Goal: Task Accomplishment & Management: Use online tool/utility

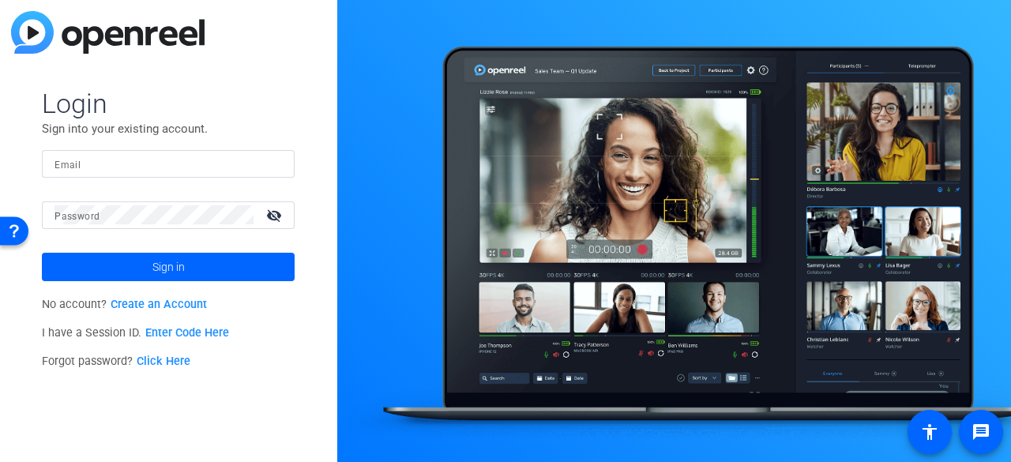
click at [209, 178] on mat-form-field "Email" at bounding box center [168, 175] width 253 height 51
click at [214, 170] on input "Email" at bounding box center [169, 163] width 228 height 19
type input "[PERSON_NAME][EMAIL_ADDRESS][PERSON_NAME][DOMAIN_NAME]"
click at [42, 253] on button "Sign in" at bounding box center [168, 267] width 253 height 28
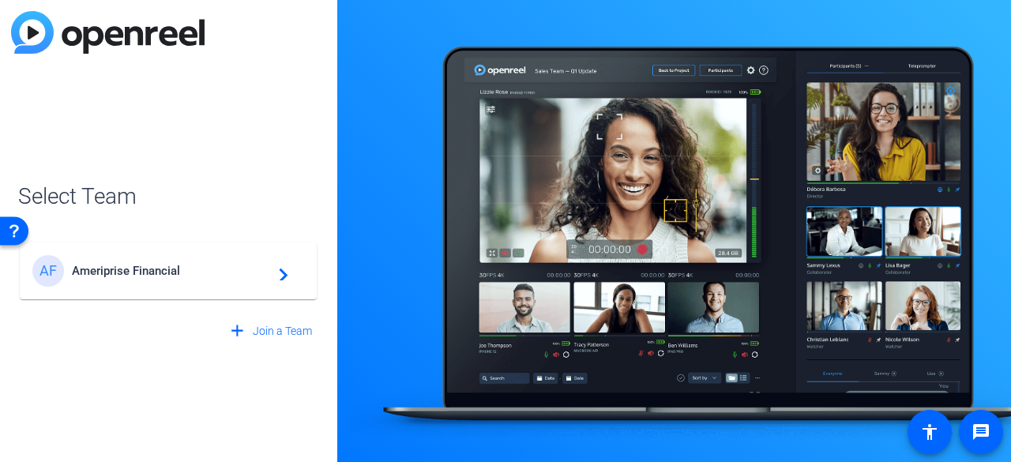
click at [220, 277] on span "Ameriprise Financial" at bounding box center [171, 271] width 198 height 14
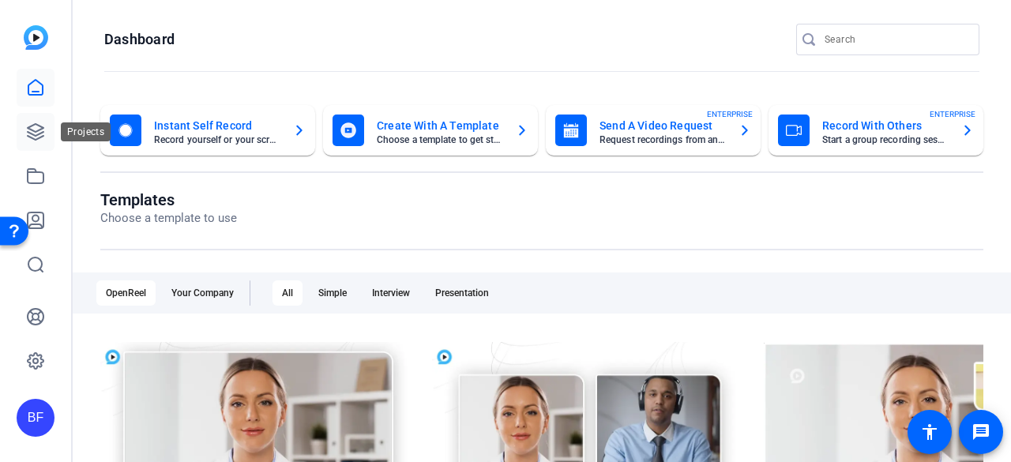
click at [38, 118] on link at bounding box center [36, 132] width 38 height 38
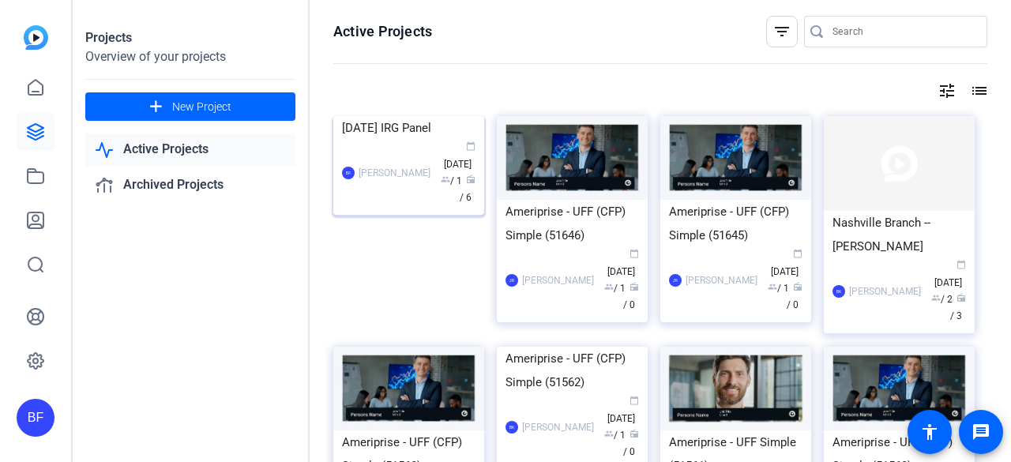
click at [388, 206] on div "BF Brian Forrest calendar_today Sep 30 group / 1 radio / 6" at bounding box center [409, 173] width 134 height 66
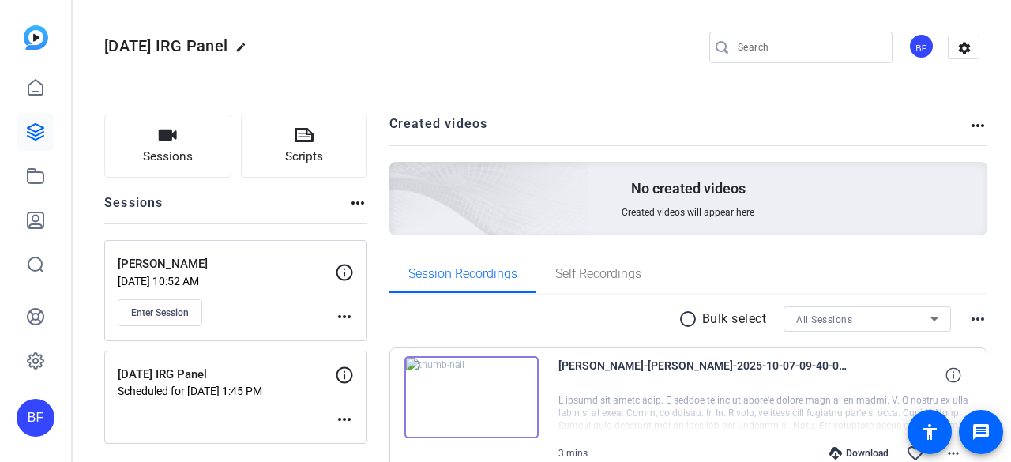
click at [300, 388] on p "Scheduled for Oct 07, 2025 @ 1:45 PM" at bounding box center [226, 391] width 217 height 13
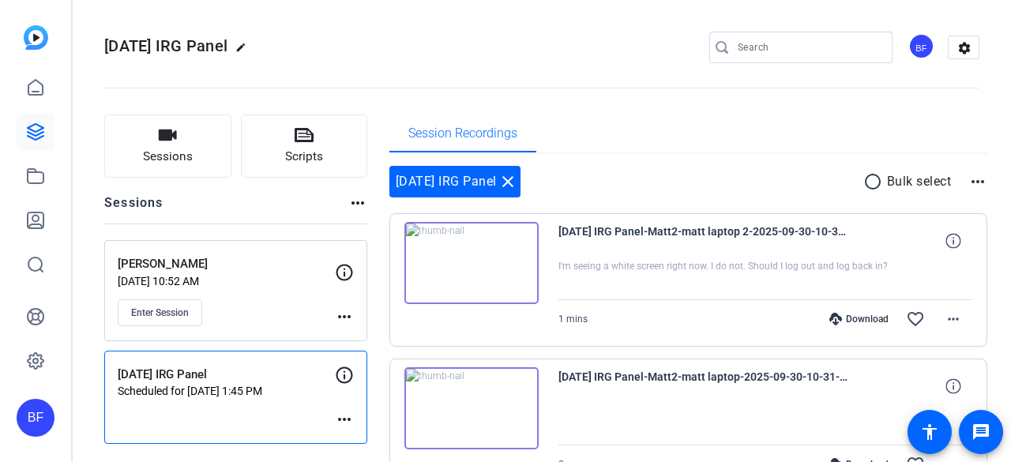
scroll to position [98, 0]
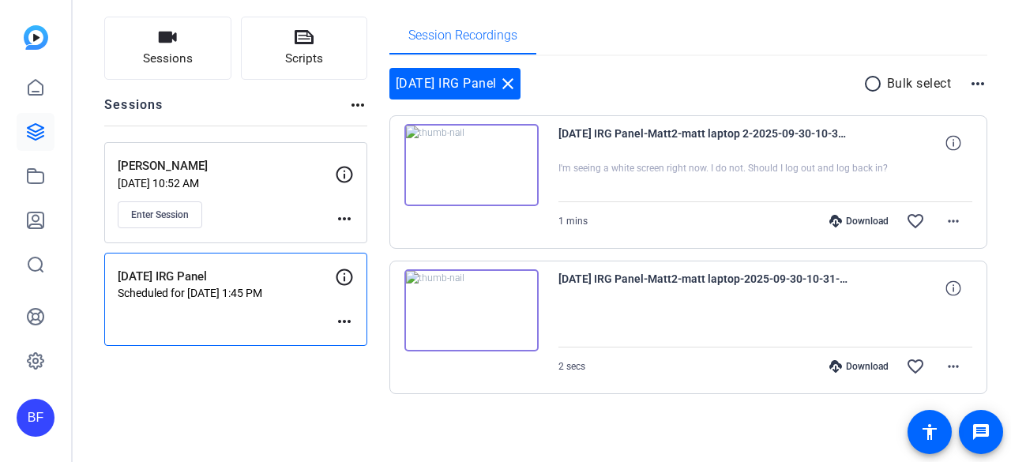
click at [348, 316] on mat-icon "more_horiz" at bounding box center [344, 321] width 19 height 19
click at [355, 342] on span "Edit Session" at bounding box center [384, 342] width 72 height 19
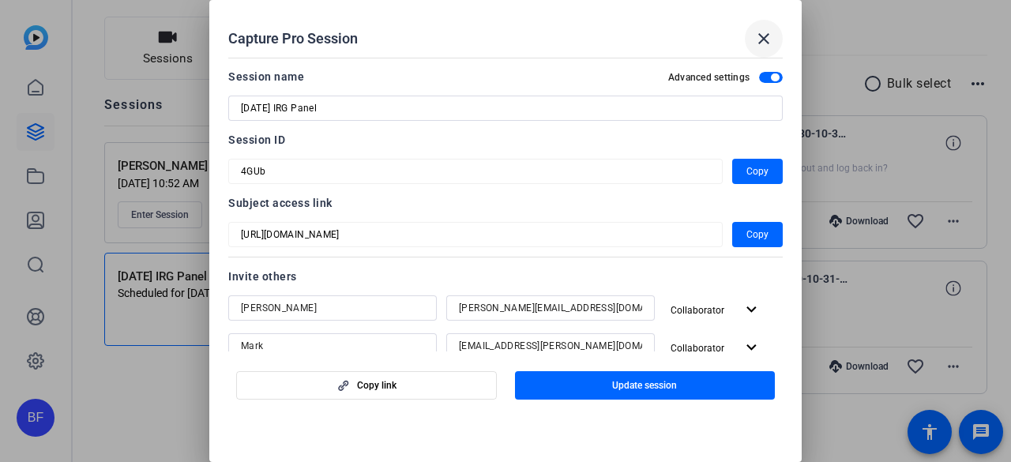
click at [760, 25] on span at bounding box center [764, 39] width 38 height 38
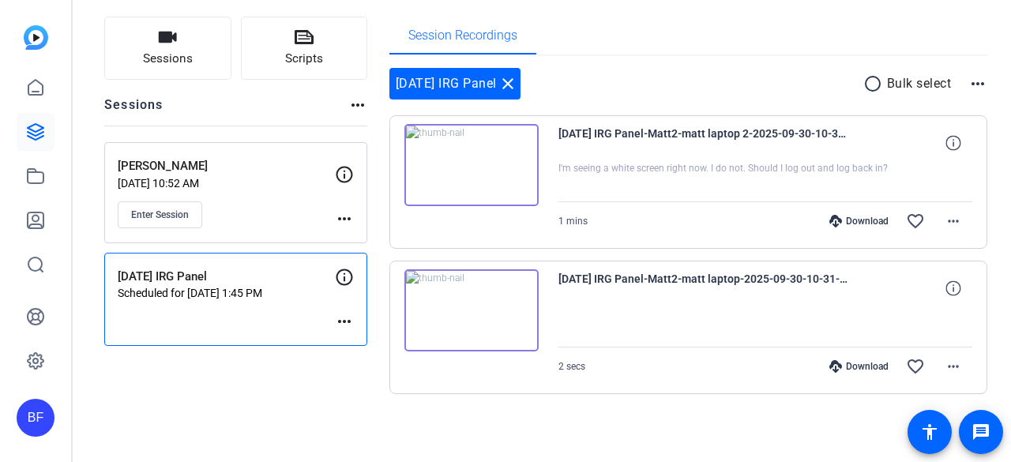
click at [342, 318] on mat-icon "more_horiz" at bounding box center [344, 321] width 19 height 19
click at [342, 318] on div at bounding box center [505, 231] width 1011 height 462
click at [342, 318] on mat-icon "more_horiz" at bounding box center [344, 321] width 19 height 19
click at [357, 344] on span "Edit Session" at bounding box center [384, 342] width 72 height 19
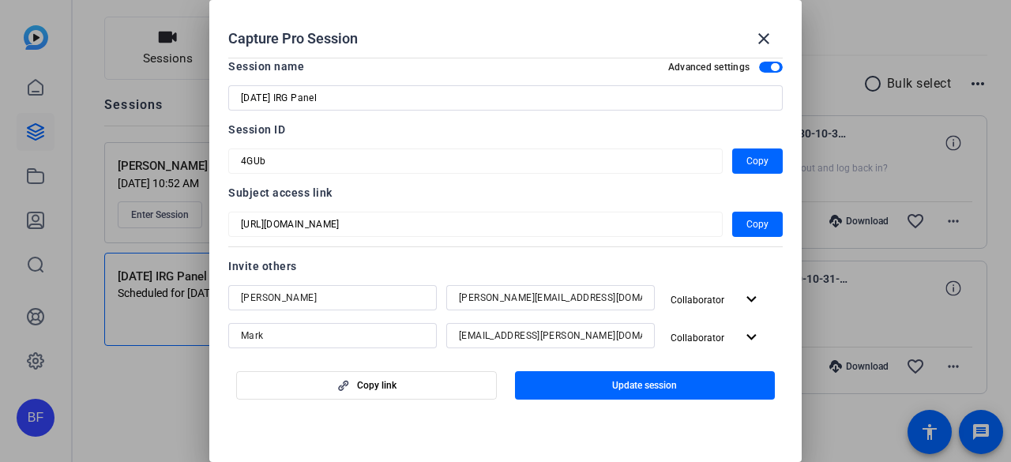
scroll to position [9, 0]
click at [721, 38] on div "Capture Pro Session close" at bounding box center [505, 39] width 555 height 38
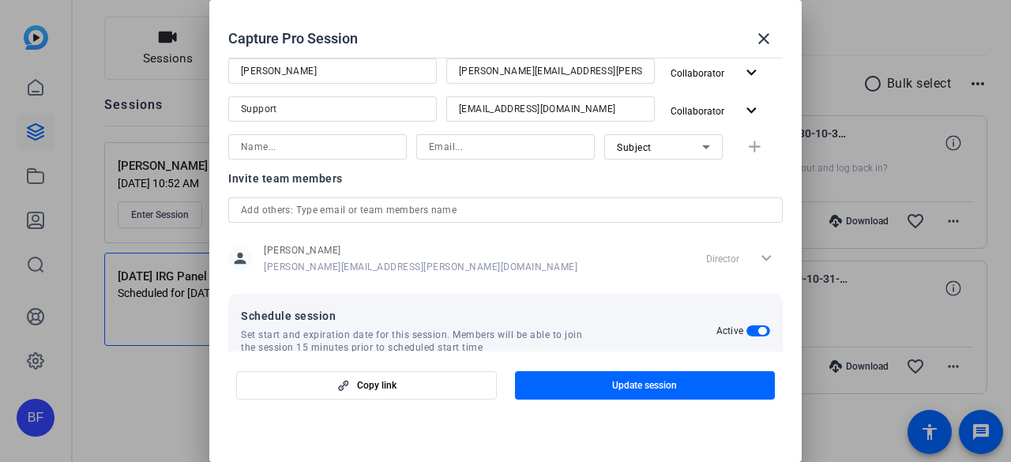
scroll to position [613, 0]
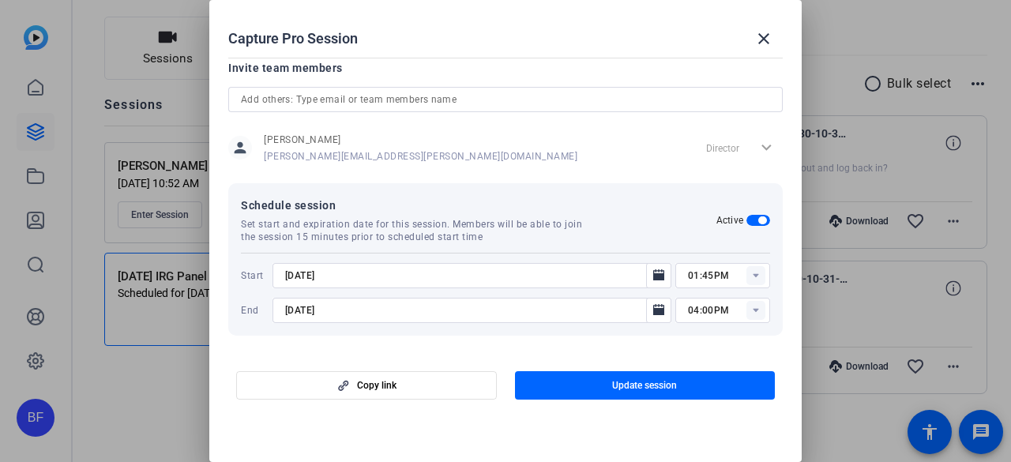
click at [747, 275] on rect at bounding box center [756, 275] width 19 height 19
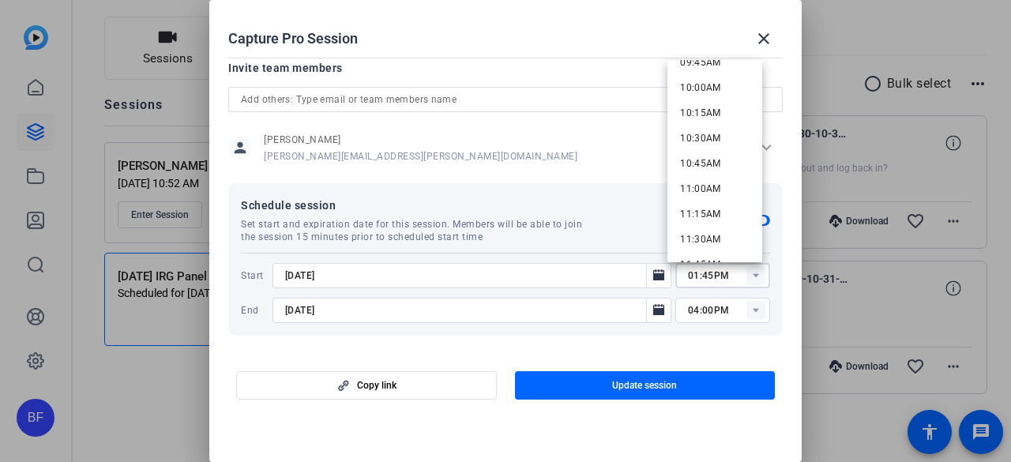
scroll to position [1007, 0]
click at [723, 202] on mat-option "11:15AM" at bounding box center [715, 210] width 95 height 25
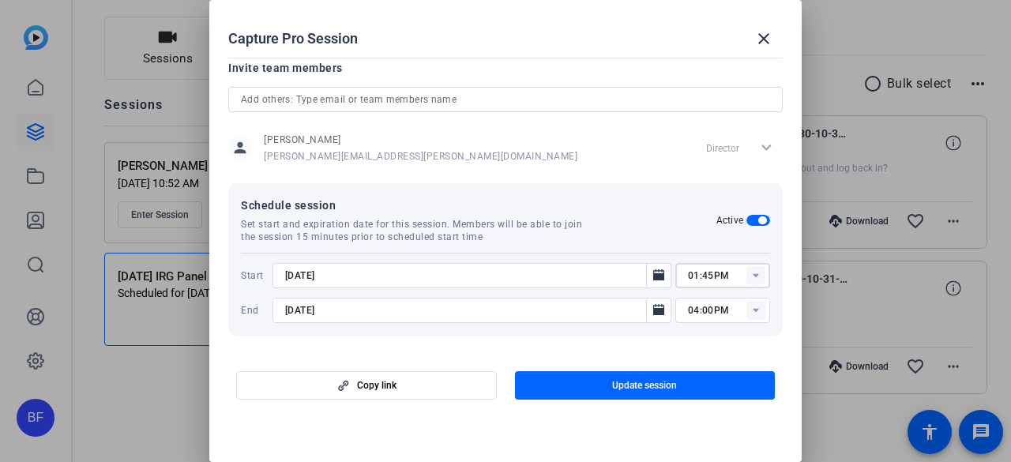
type input "11:15AM"
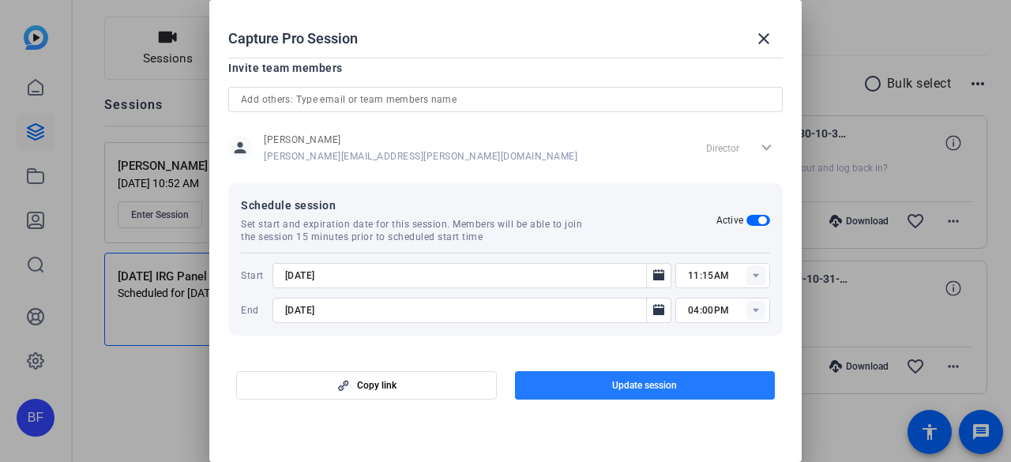
click at [649, 399] on span "button" at bounding box center [645, 386] width 261 height 38
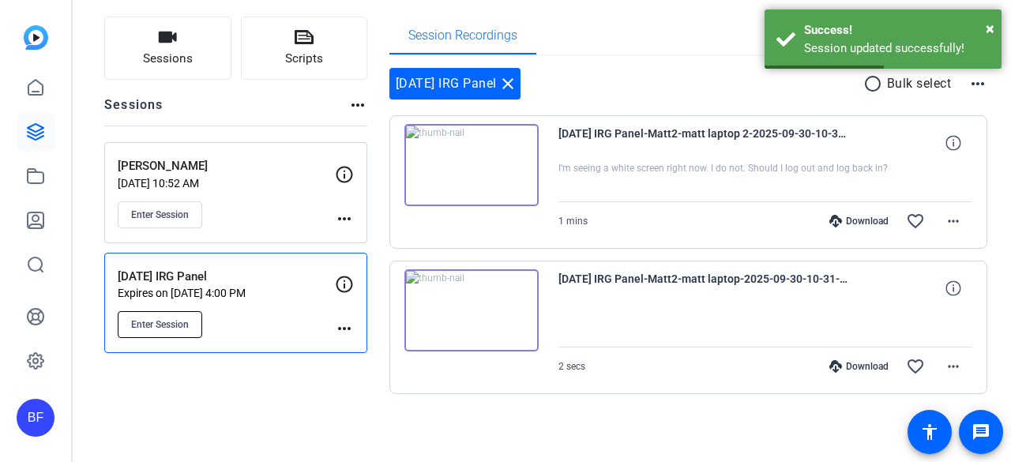
click at [173, 311] on button "Enter Session" at bounding box center [160, 324] width 85 height 27
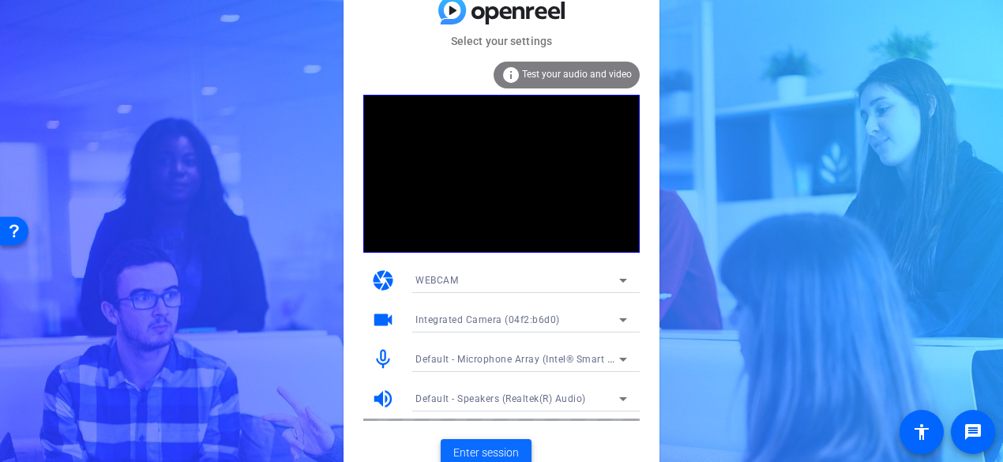
click at [455, 440] on span at bounding box center [486, 454] width 91 height 38
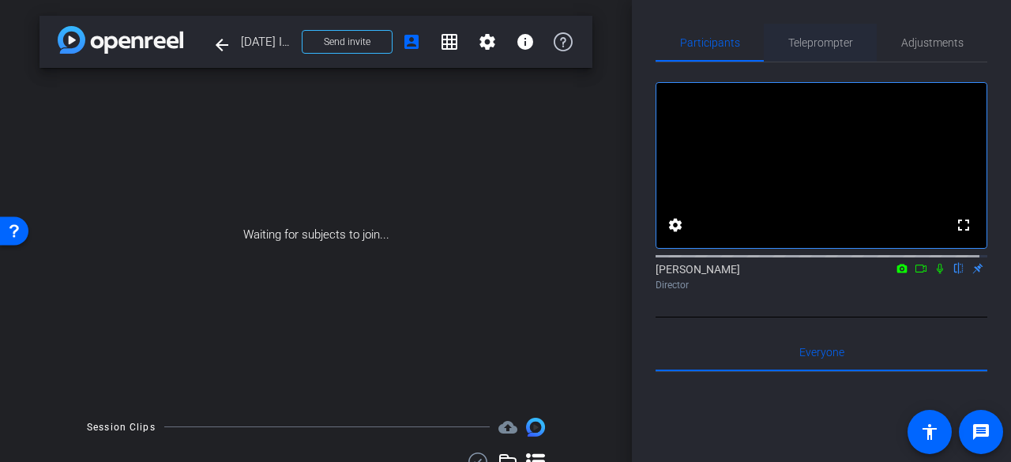
click at [827, 47] on span "Teleprompter" at bounding box center [820, 42] width 65 height 11
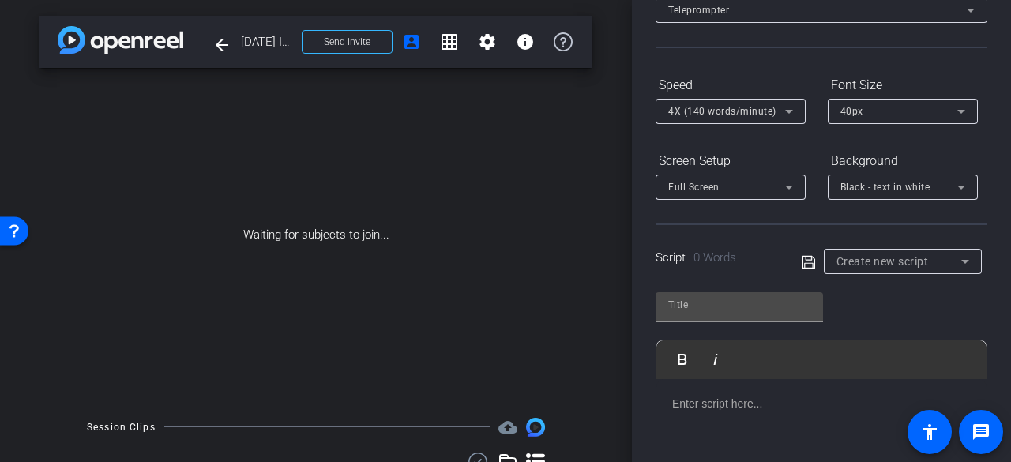
scroll to position [107, 0]
click at [856, 184] on span "Black - text in white" at bounding box center [886, 186] width 90 height 11
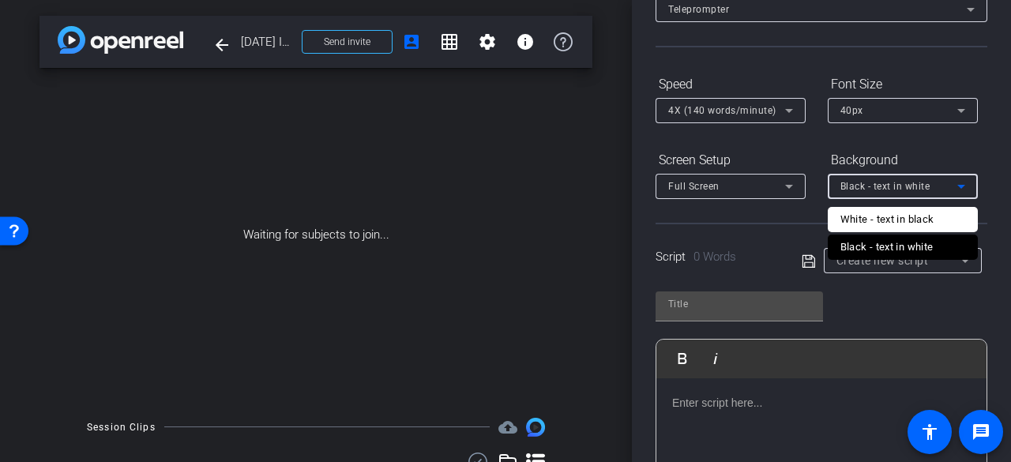
click at [790, 235] on div at bounding box center [505, 231] width 1011 height 462
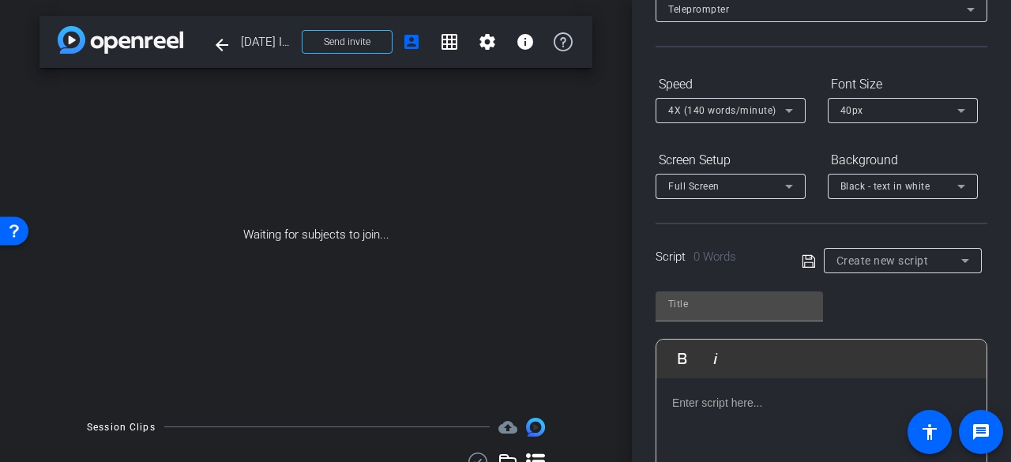
click at [828, 252] on div "Create new script" at bounding box center [903, 260] width 158 height 25
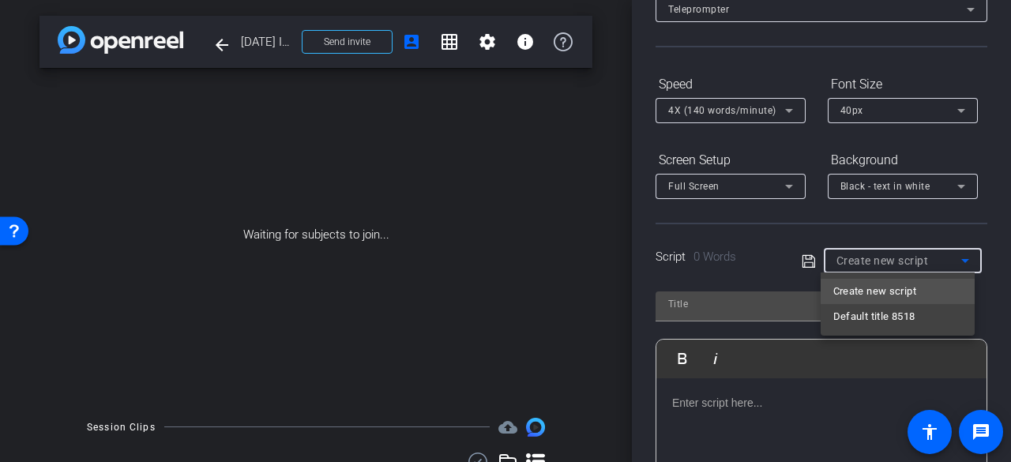
click at [827, 228] on div at bounding box center [505, 231] width 1011 height 462
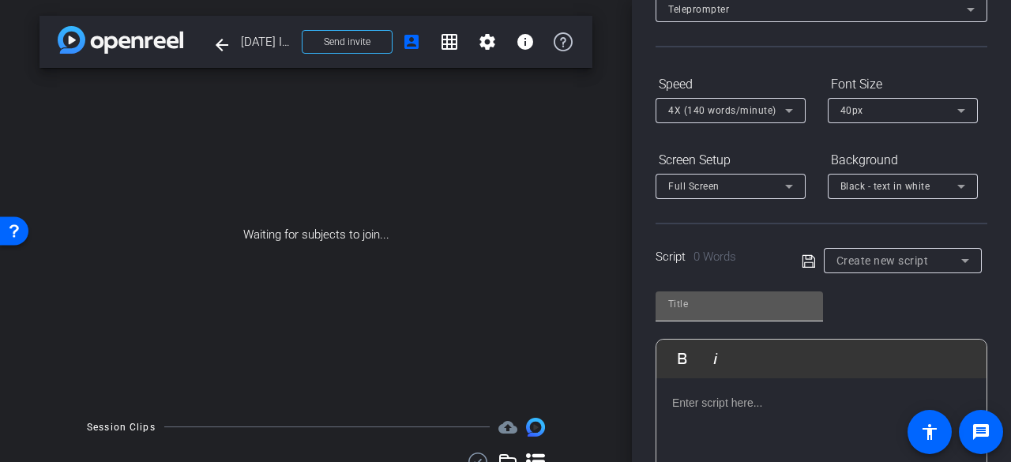
click at [741, 304] on input "text" at bounding box center [739, 304] width 142 height 19
click at [692, 399] on p at bounding box center [821, 402] width 299 height 17
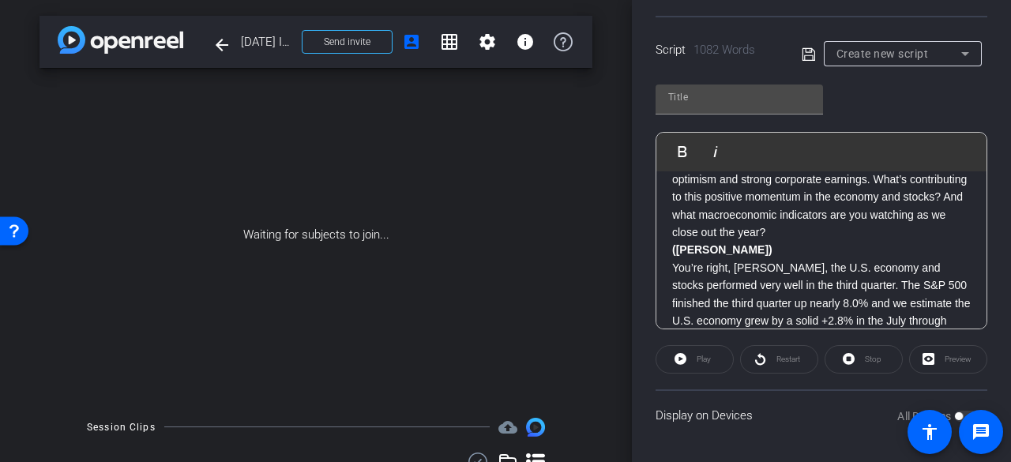
scroll to position [474, 0]
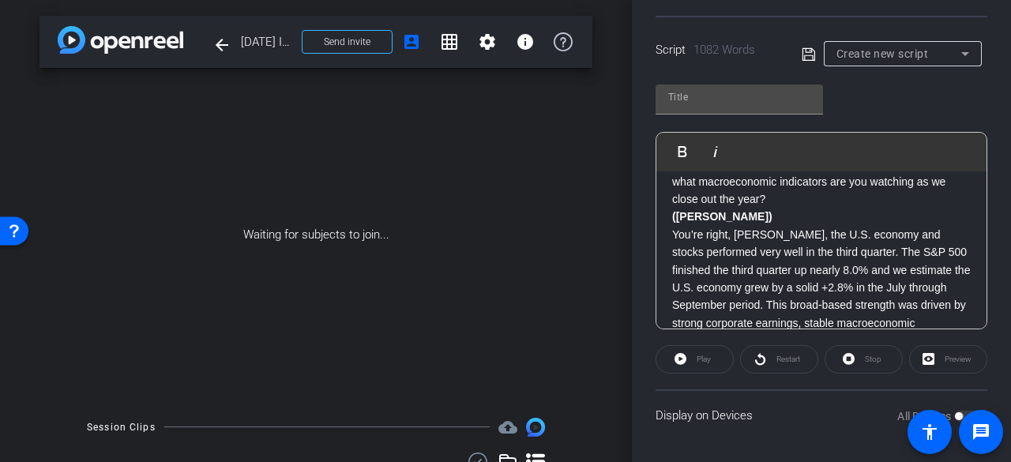
click at [857, 203] on p "[PERSON_NAME], I would like to start with you. The U.S. economy continues to sh…" at bounding box center [821, 147] width 299 height 124
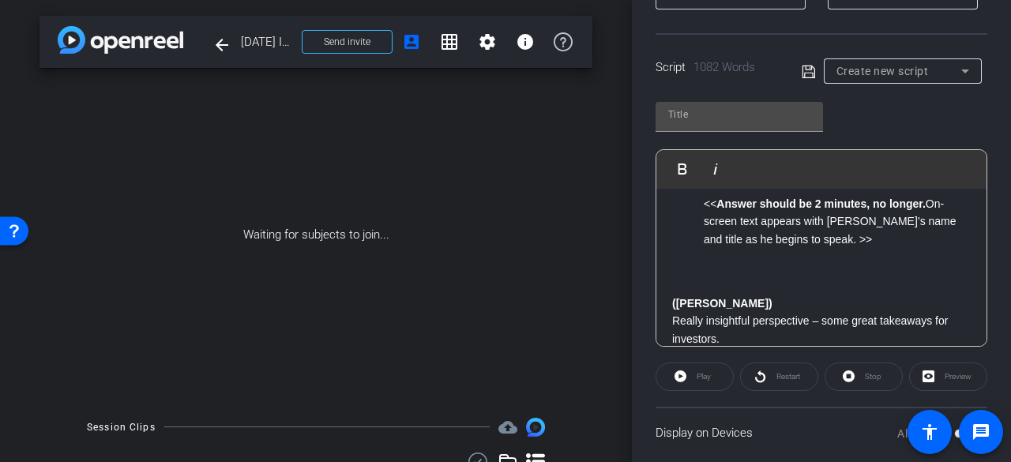
scroll to position [2546, 0]
click at [865, 167] on p "With that, I’d like to get [PERSON_NAME]’s perspective on fixed income. [PERSON…" at bounding box center [821, 131] width 299 height 71
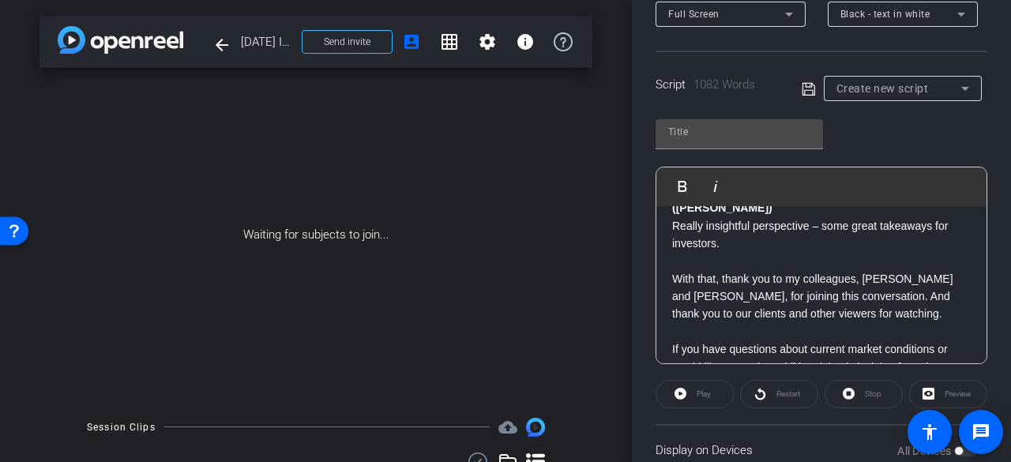
scroll to position [2642, 0]
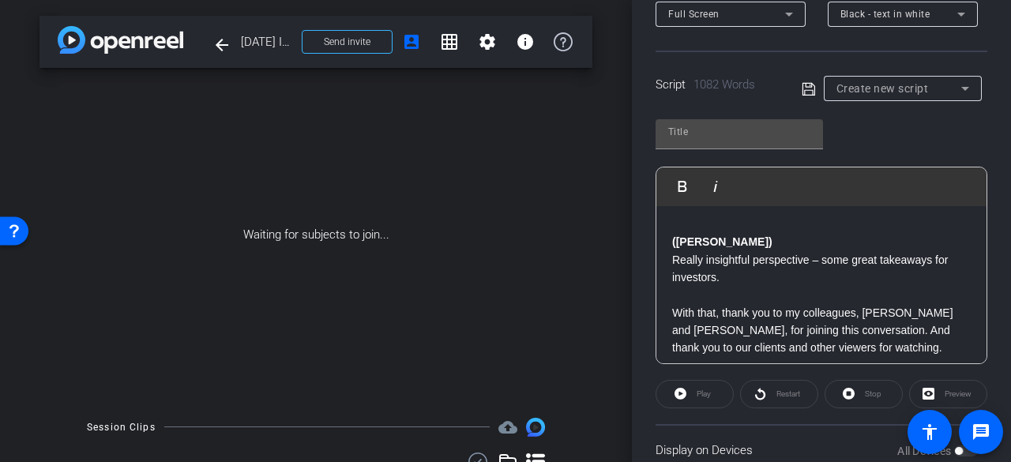
click at [839, 215] on p at bounding box center [821, 206] width 299 height 17
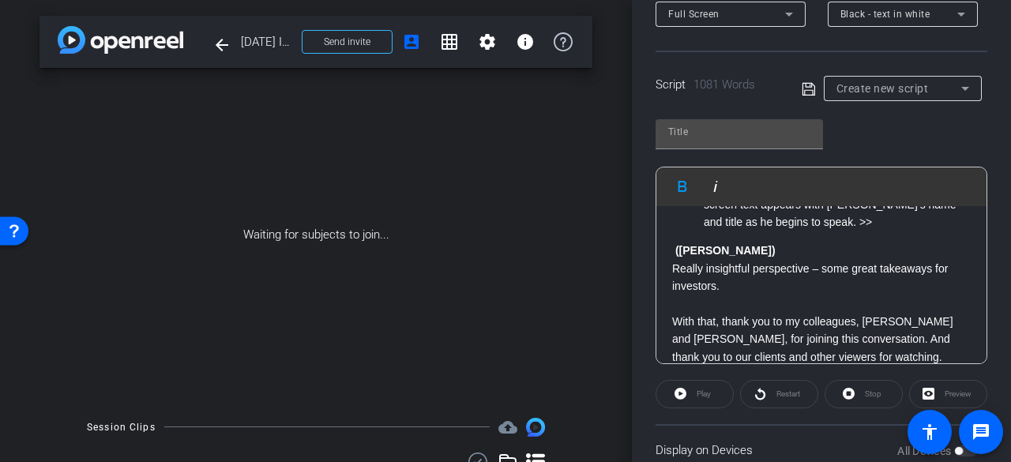
scroll to position [2573, 0]
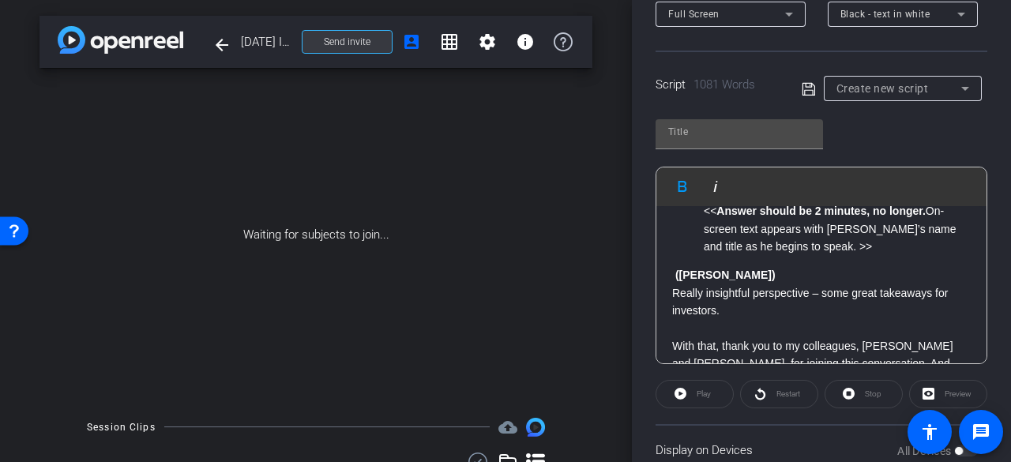
click at [371, 48] on span at bounding box center [347, 42] width 89 height 38
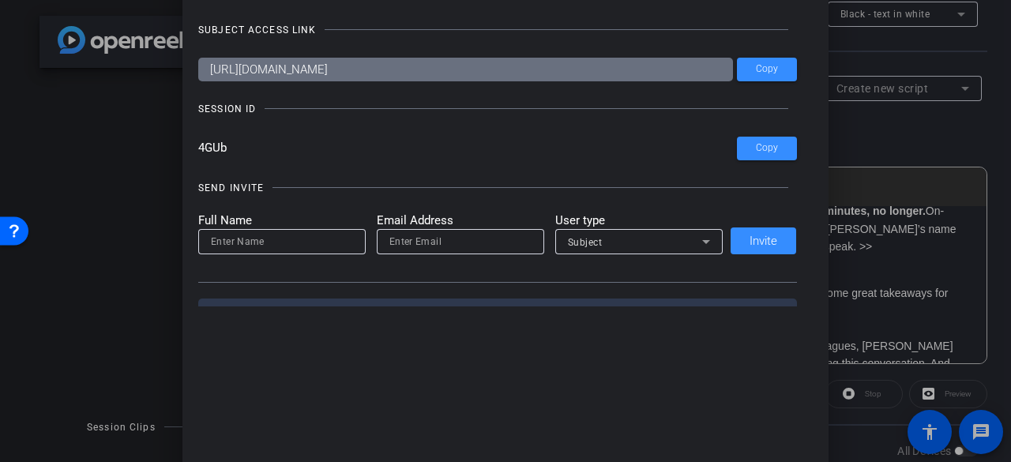
click at [159, 208] on div at bounding box center [505, 231] width 1011 height 462
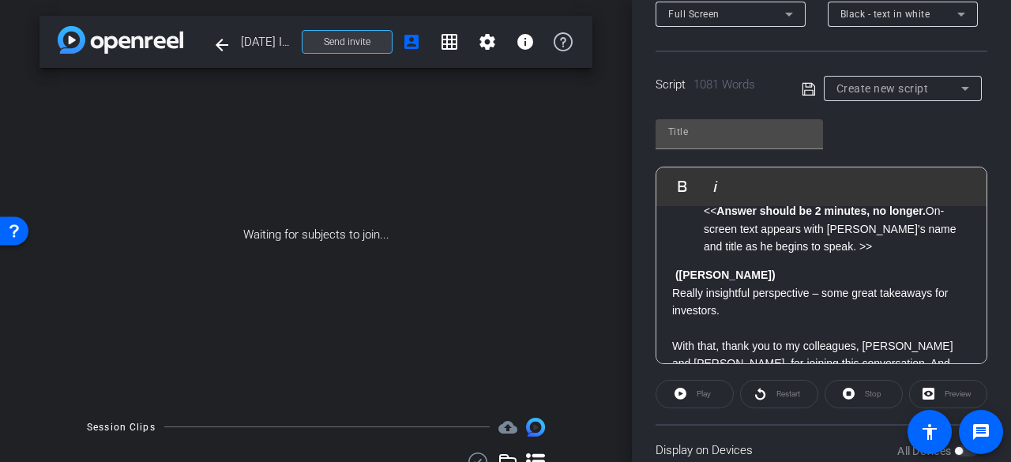
click at [307, 45] on span at bounding box center [347, 42] width 89 height 38
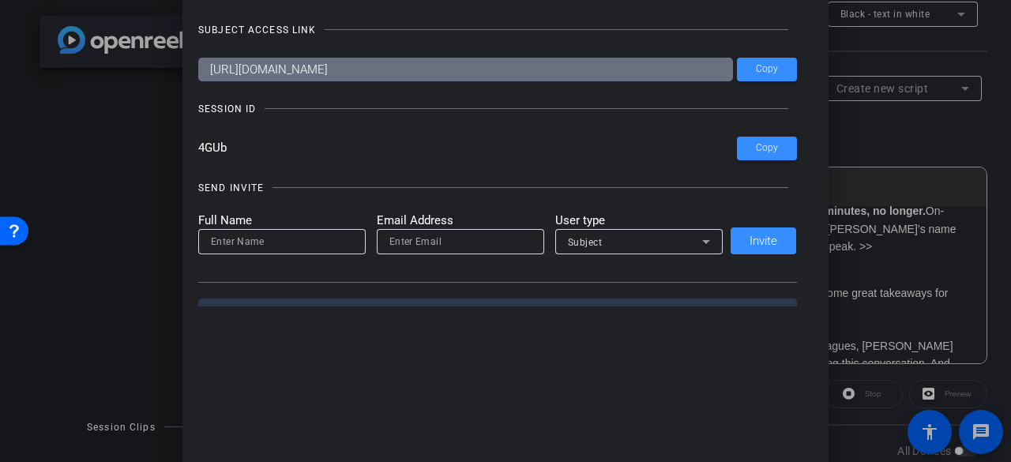
click at [62, 139] on div at bounding box center [505, 231] width 1011 height 462
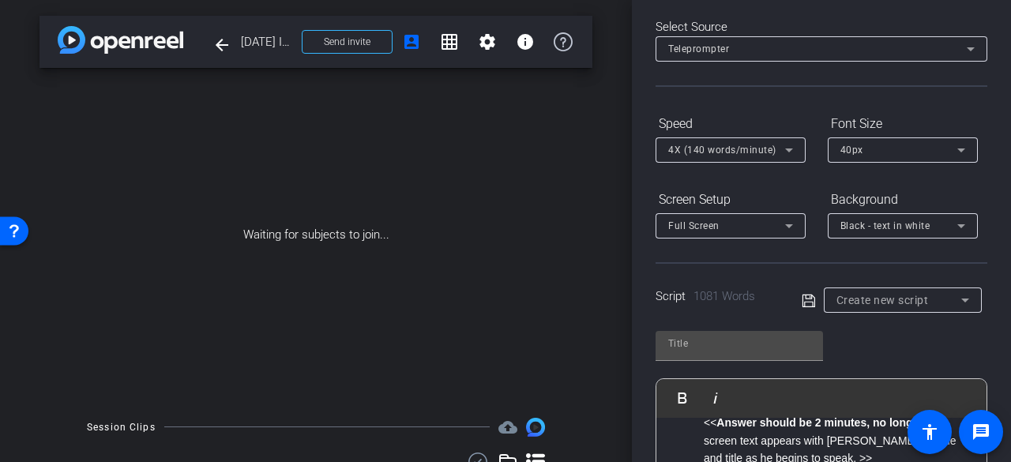
scroll to position [0, 0]
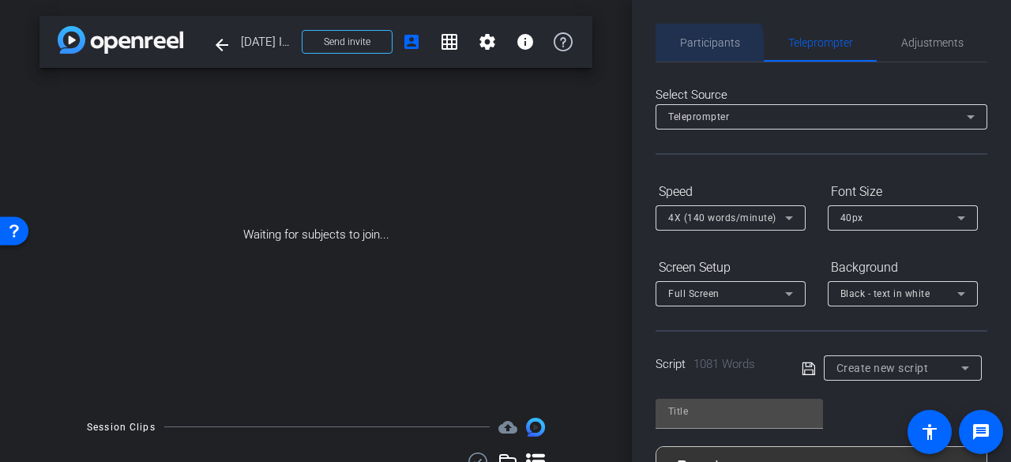
click at [706, 47] on span "Participants" at bounding box center [710, 42] width 60 height 11
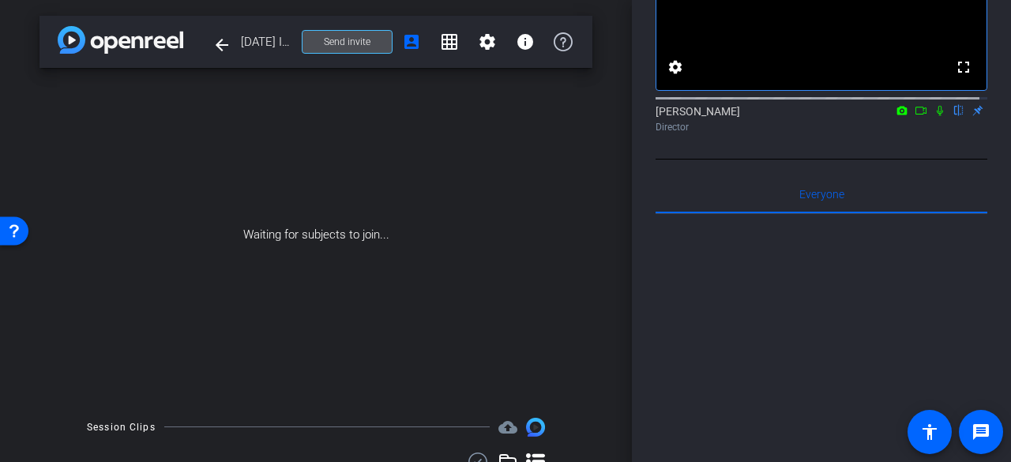
click at [371, 40] on span at bounding box center [347, 42] width 89 height 38
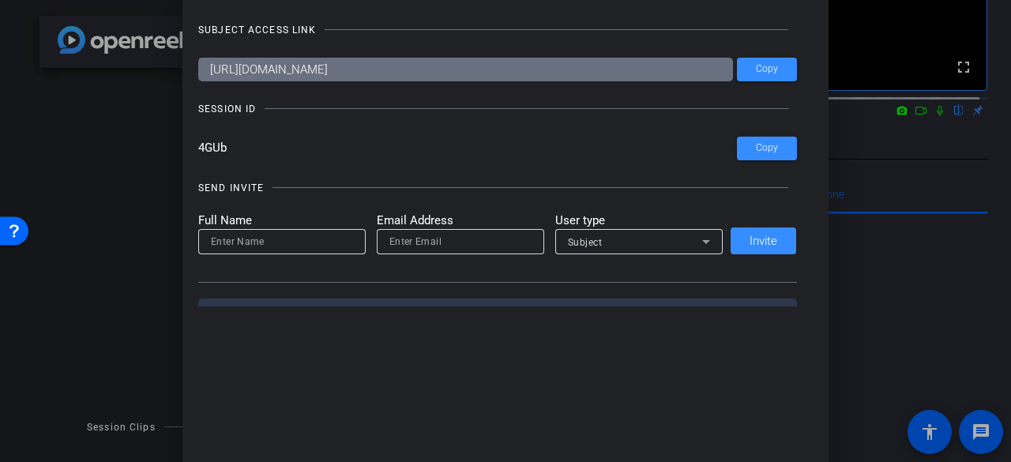
click at [137, 205] on div at bounding box center [505, 231] width 1011 height 462
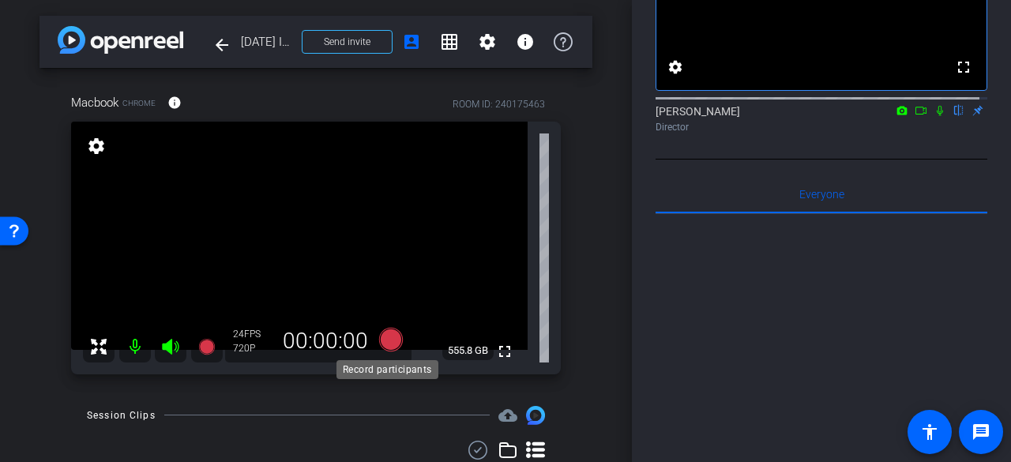
click at [384, 336] on icon at bounding box center [391, 339] width 24 height 24
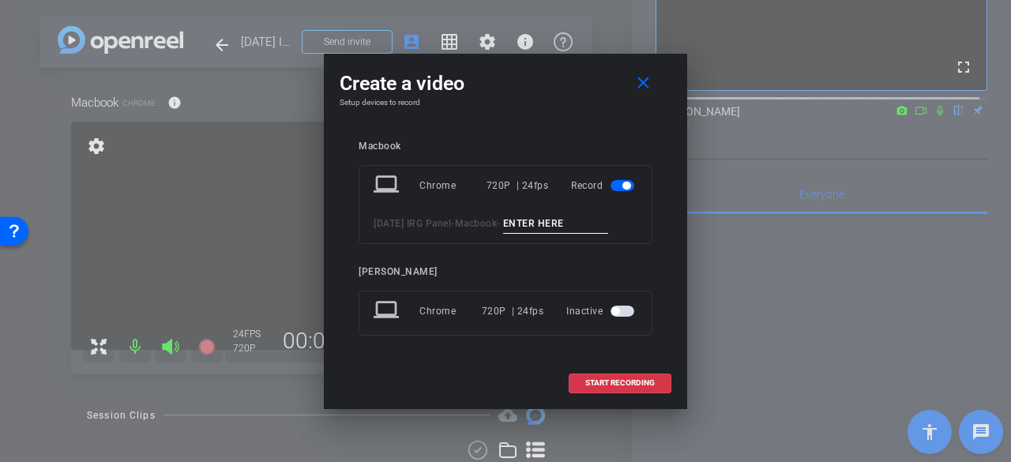
click at [540, 222] on input at bounding box center [556, 224] width 106 height 20
type input "backdrop only"
click at [615, 374] on span at bounding box center [620, 383] width 101 height 38
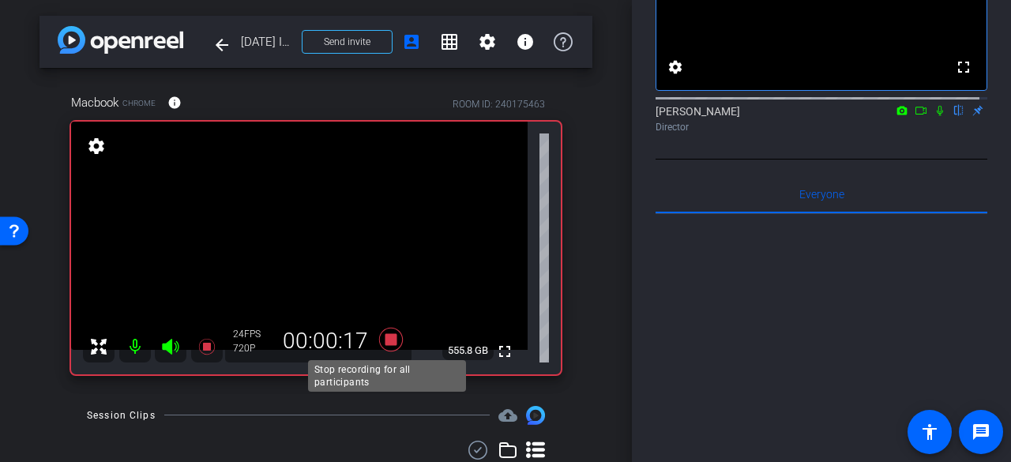
click at [390, 334] on icon at bounding box center [391, 339] width 24 height 24
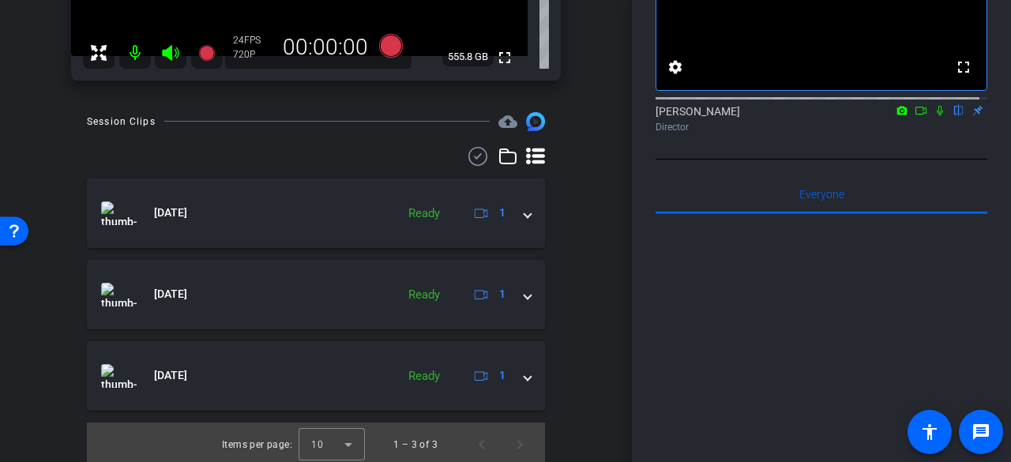
scroll to position [298, 0]
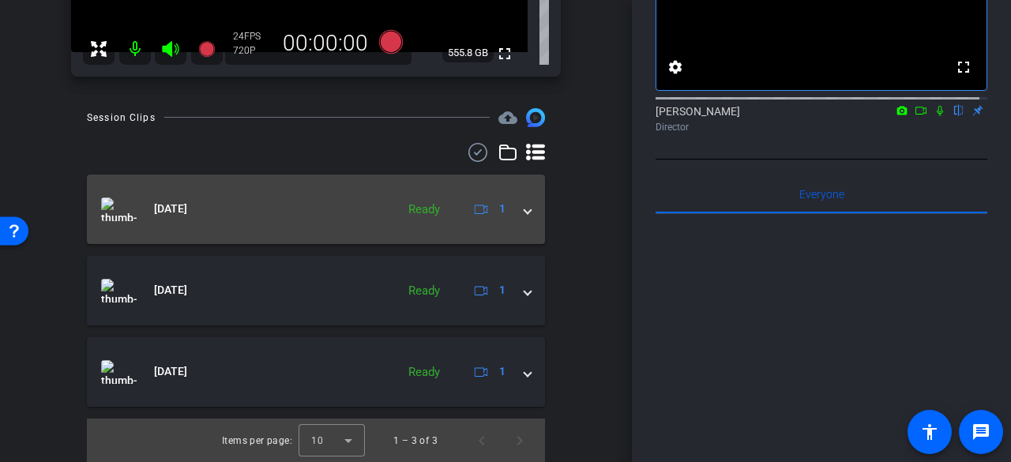
click at [515, 219] on div "[DATE] Ready 1" at bounding box center [312, 210] width 423 height 24
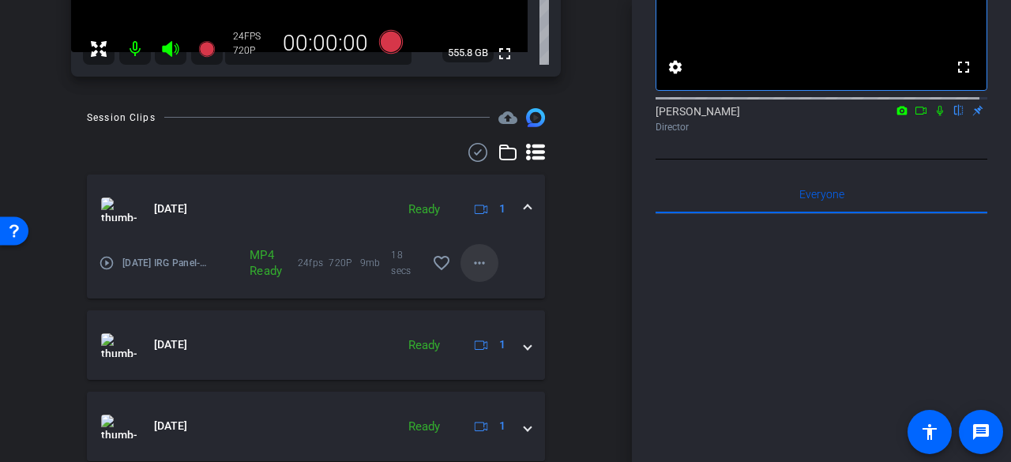
click at [476, 258] on mat-icon "more_horiz" at bounding box center [479, 263] width 19 height 19
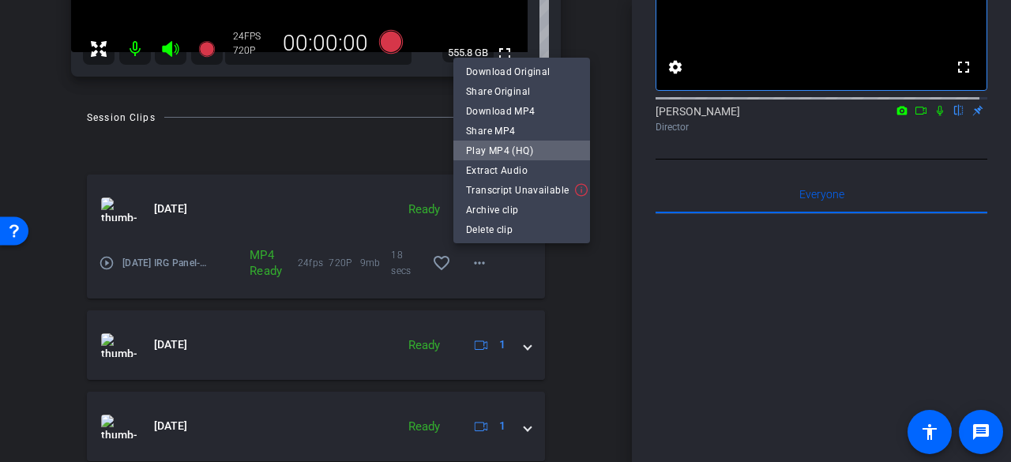
click at [529, 144] on span "Play MP4 (HQ)" at bounding box center [521, 150] width 111 height 19
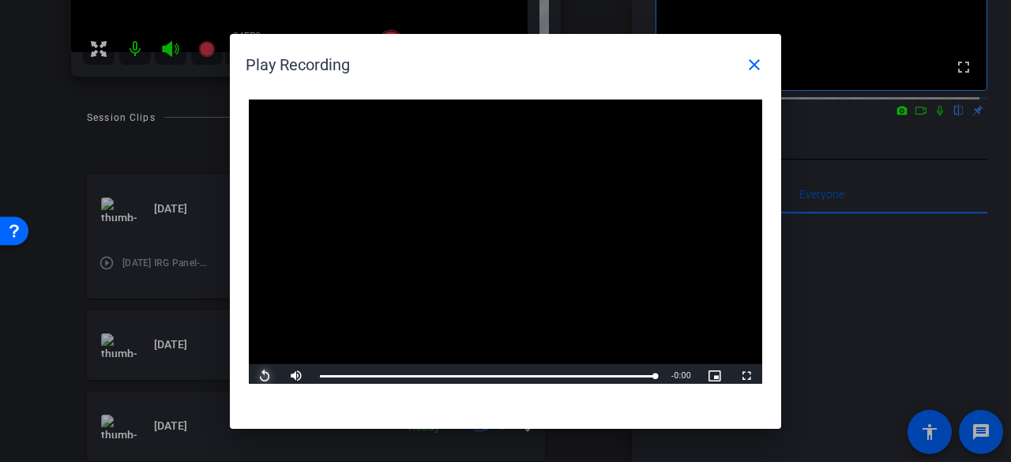
click at [273, 376] on span "Video Player" at bounding box center [265, 376] width 32 height 0
click at [261, 376] on span "Video Player" at bounding box center [265, 376] width 32 height 0
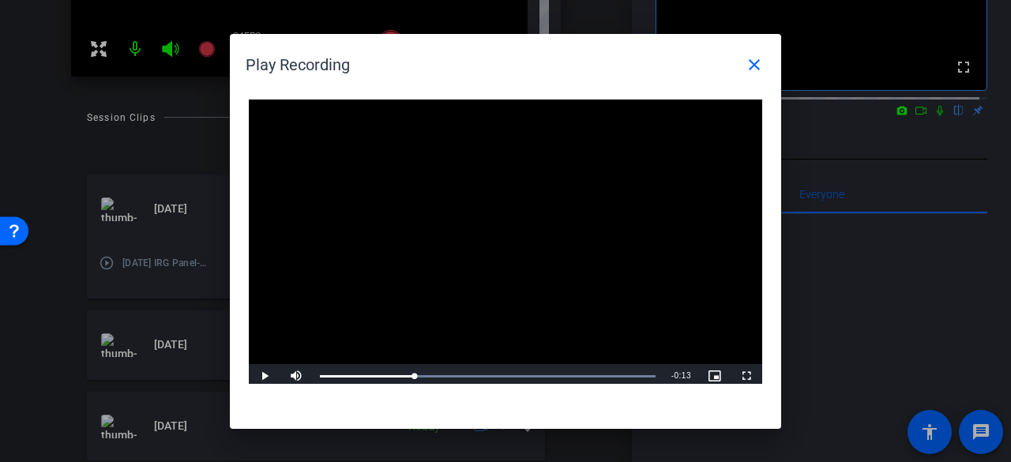
click at [828, 416] on div at bounding box center [505, 231] width 1011 height 462
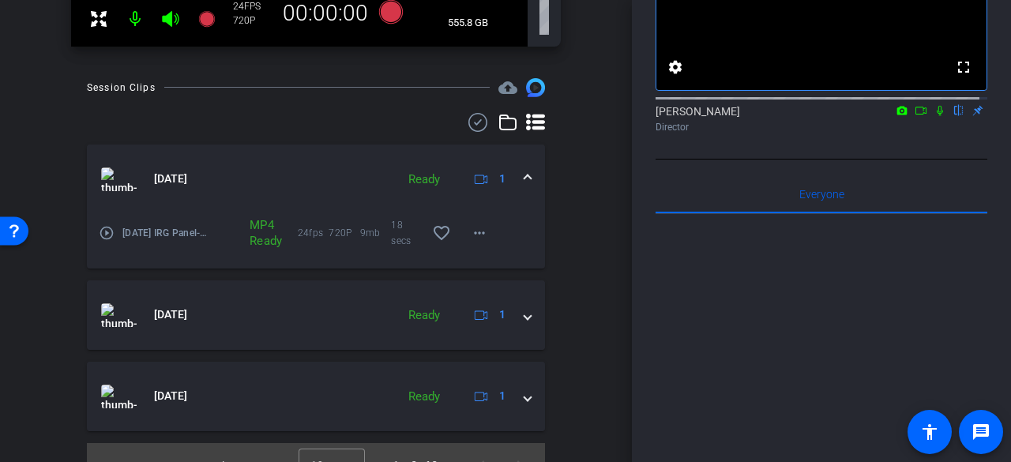
scroll to position [352, 0]
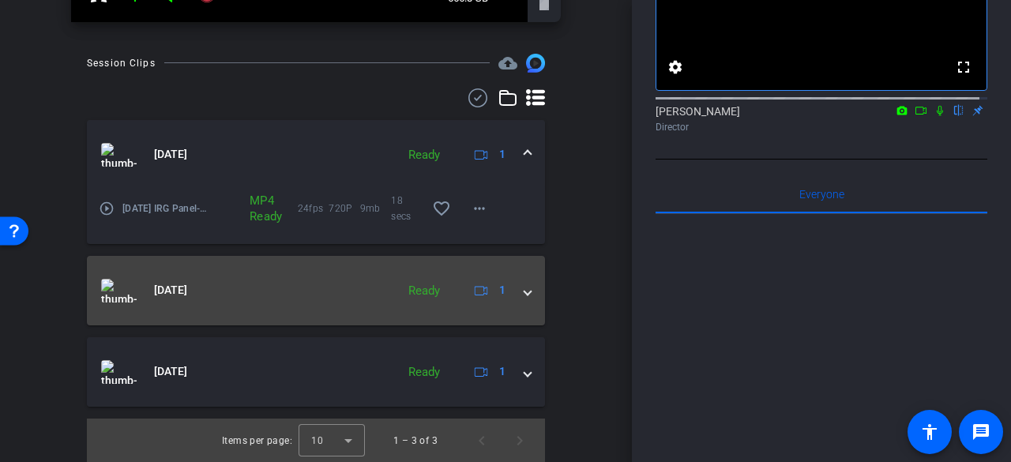
click at [525, 296] on span at bounding box center [528, 290] width 6 height 17
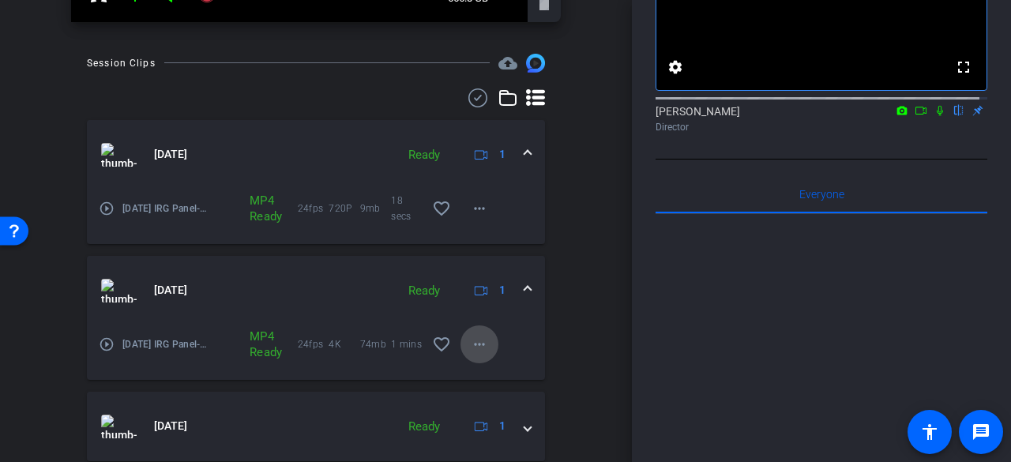
click at [476, 352] on mat-icon "more_horiz" at bounding box center [479, 344] width 19 height 19
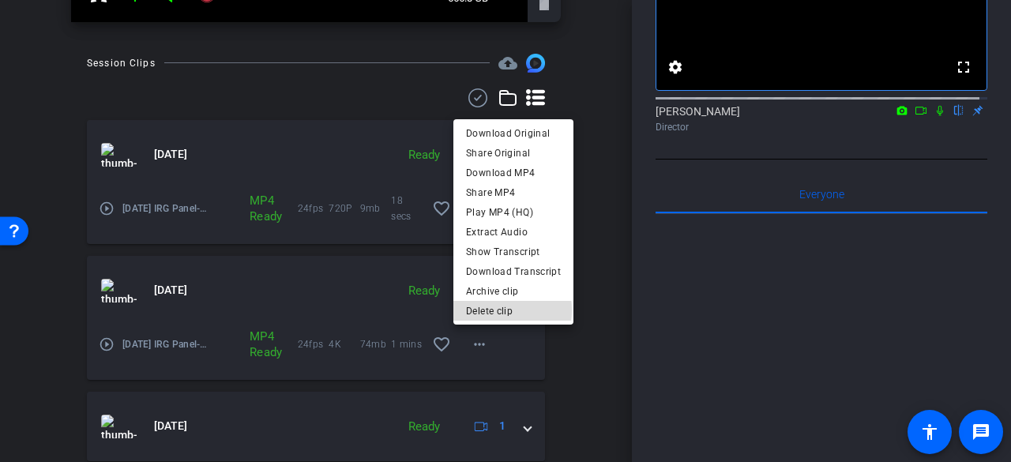
click at [504, 310] on span "Delete clip" at bounding box center [513, 311] width 95 height 19
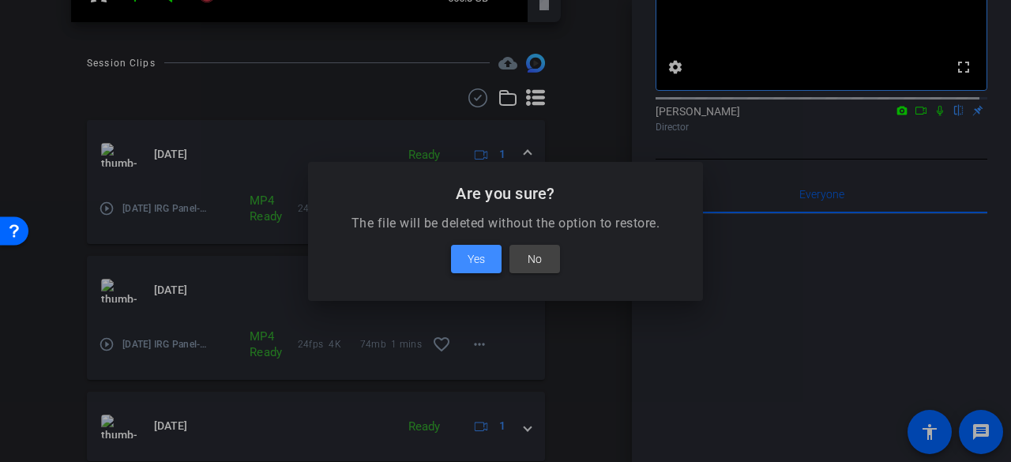
click at [481, 265] on span "Yes" at bounding box center [476, 259] width 17 height 19
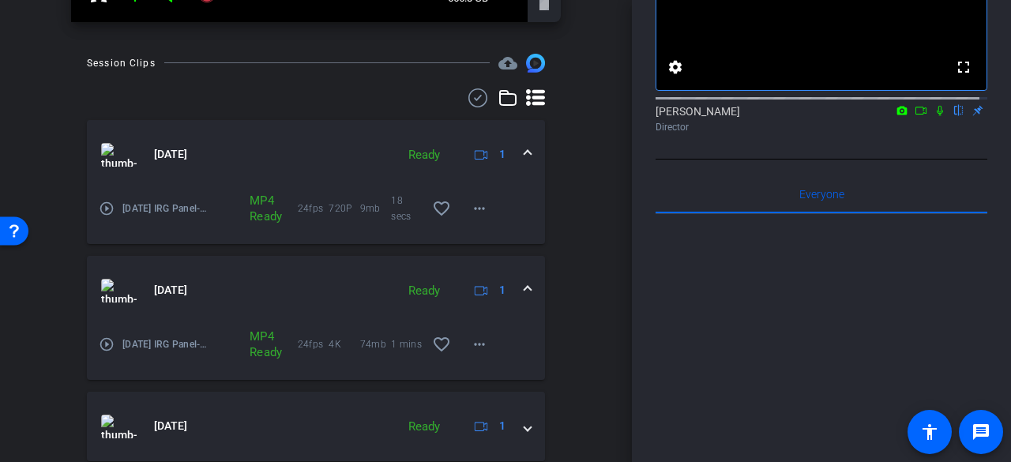
scroll to position [325, 0]
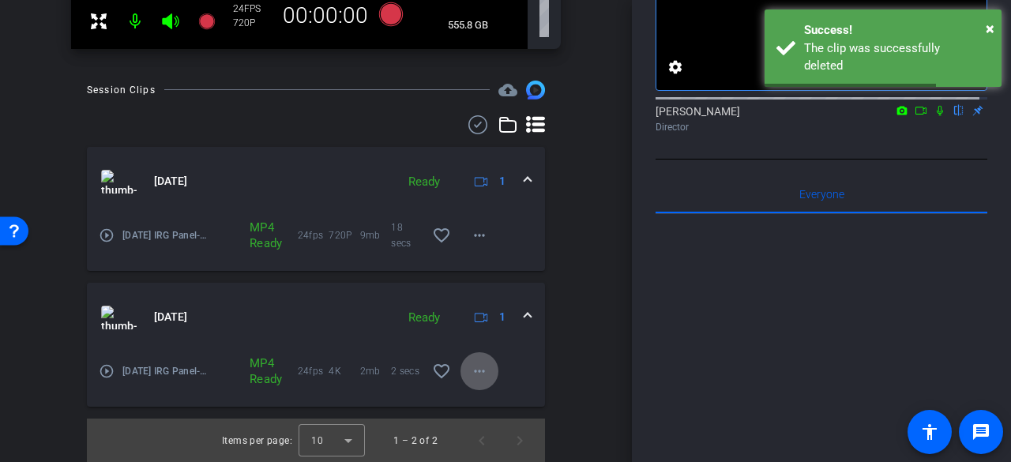
click at [480, 365] on mat-icon "more_horiz" at bounding box center [479, 371] width 19 height 19
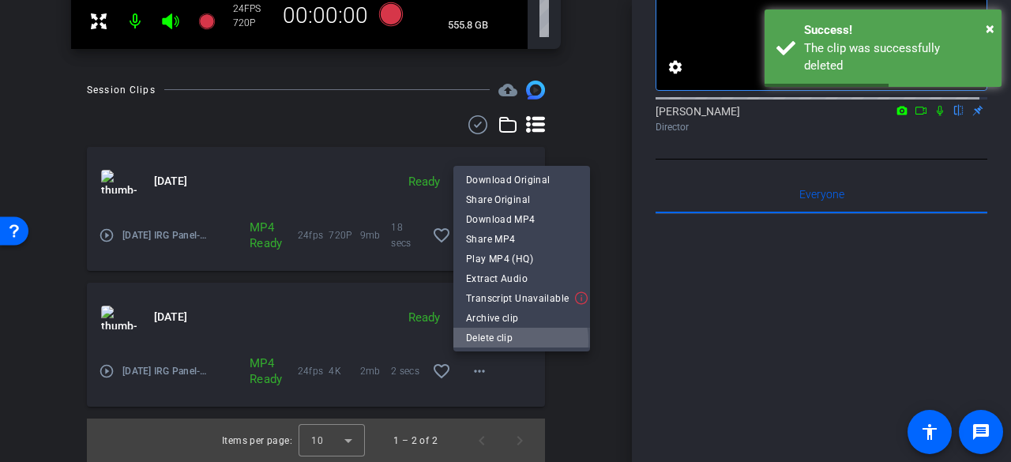
click at [500, 342] on span "Delete clip" at bounding box center [521, 338] width 111 height 19
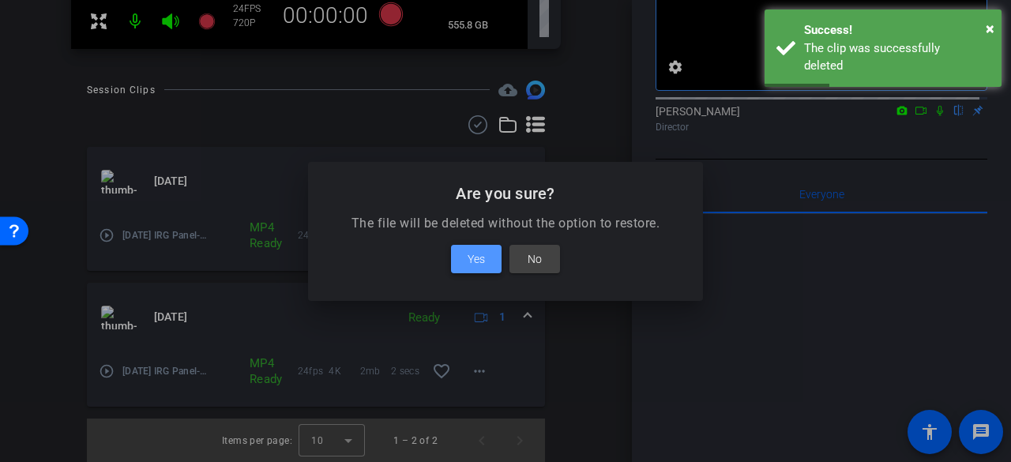
click at [479, 271] on span at bounding box center [476, 259] width 51 height 38
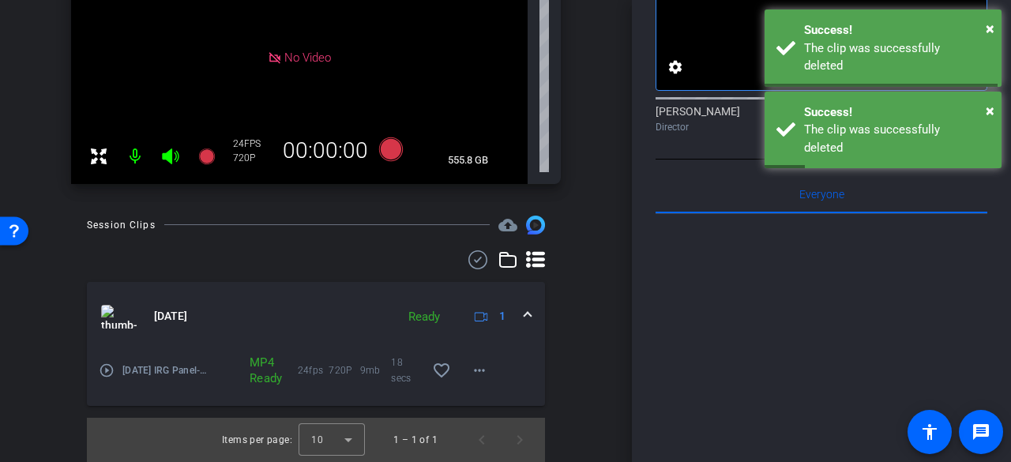
scroll to position [190, 0]
